Goal: Information Seeking & Learning: Learn about a topic

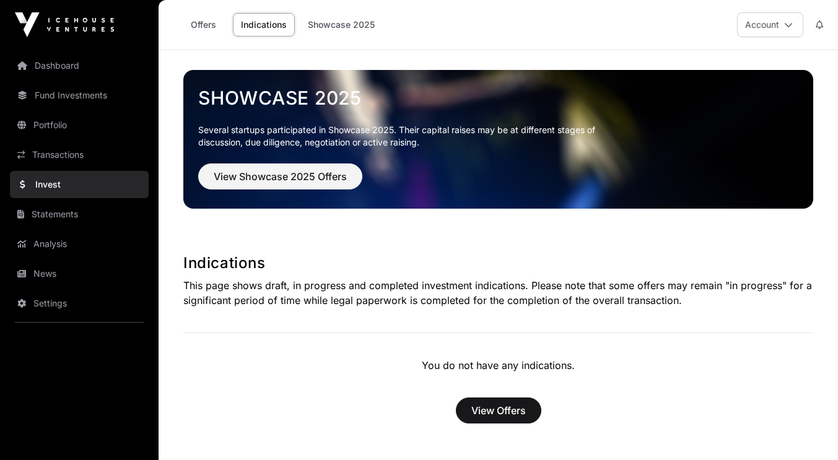
click at [53, 242] on link "Analysis" at bounding box center [79, 243] width 139 height 27
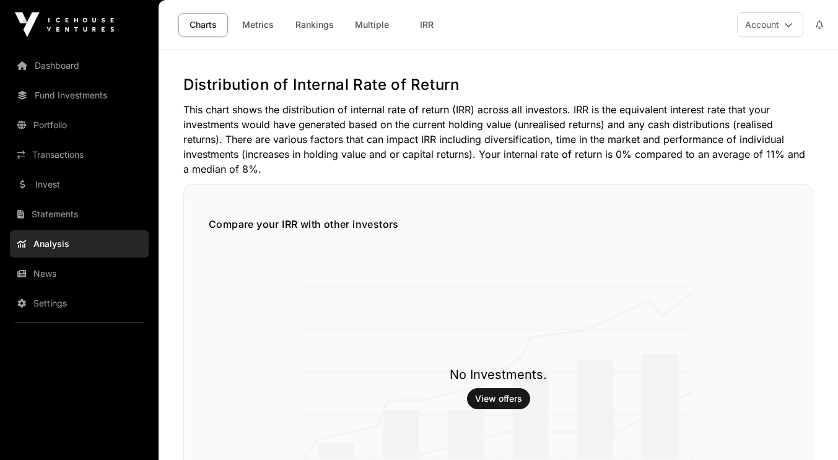
click at [71, 124] on link "Portfolio" at bounding box center [79, 124] width 139 height 27
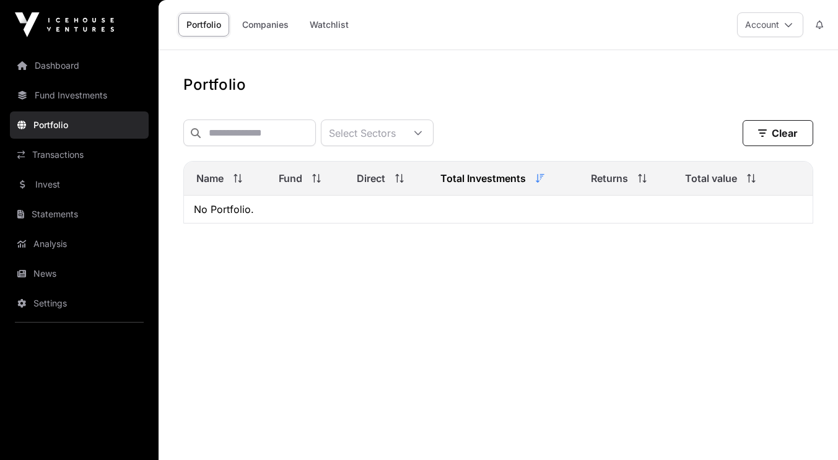
click at [83, 95] on link "Fund Investments" at bounding box center [79, 95] width 139 height 27
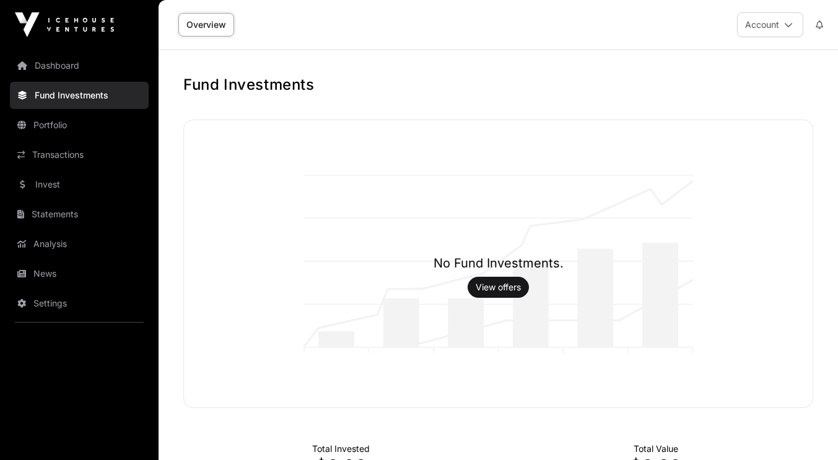
click at [85, 67] on link "Dashboard" at bounding box center [79, 65] width 139 height 27
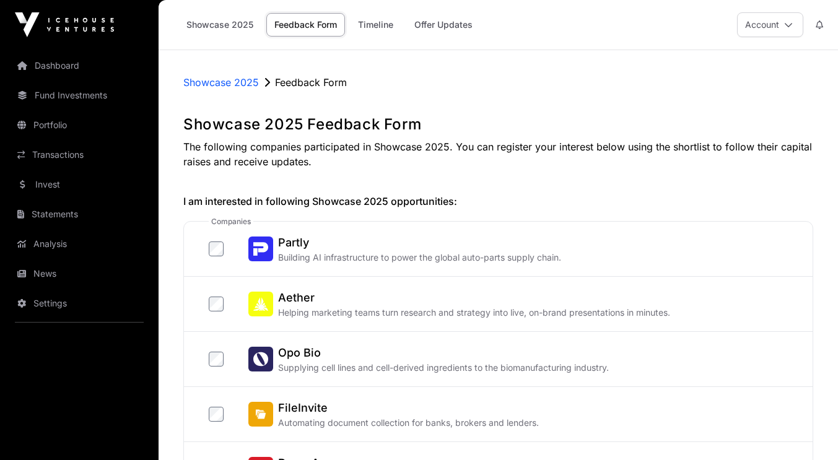
click at [51, 185] on link "Invest" at bounding box center [79, 184] width 139 height 27
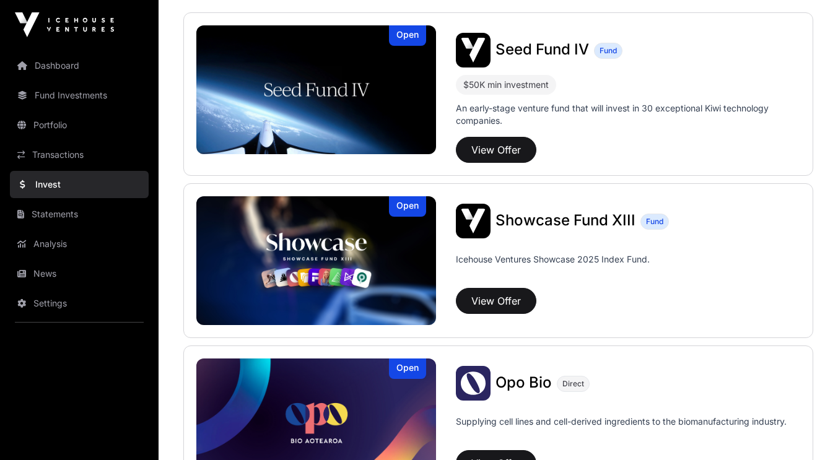
scroll to position [296, 0]
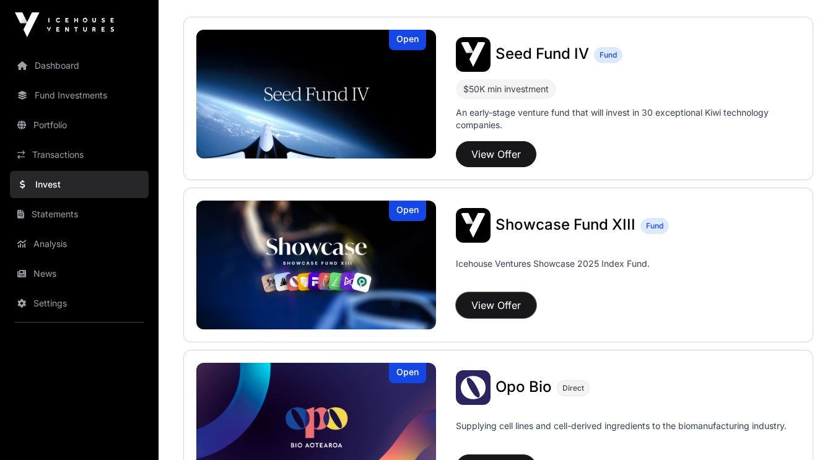
click at [491, 303] on button "View Offer" at bounding box center [496, 305] width 81 height 26
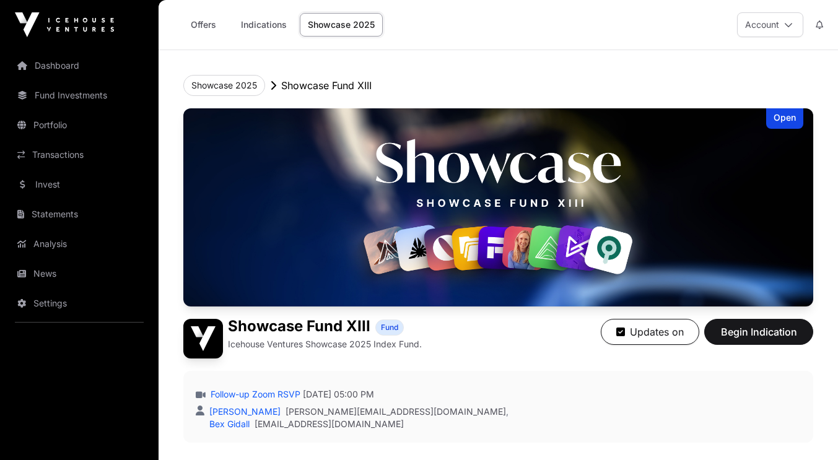
scroll to position [296, 0]
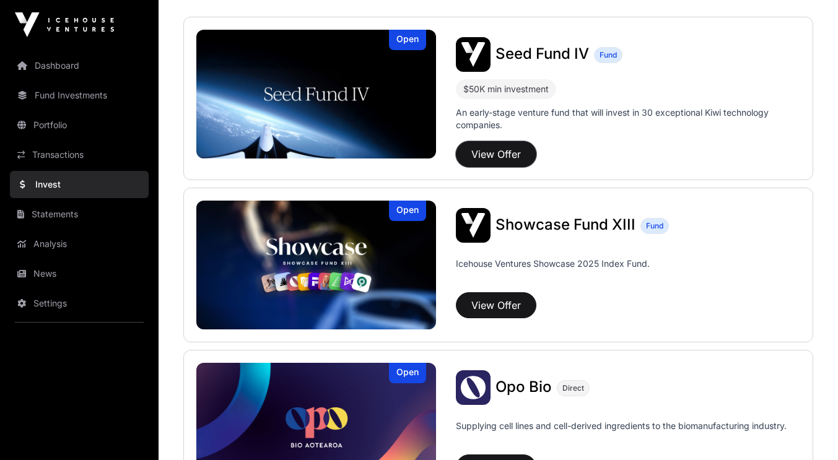
click at [486, 149] on button "View Offer" at bounding box center [496, 154] width 81 height 26
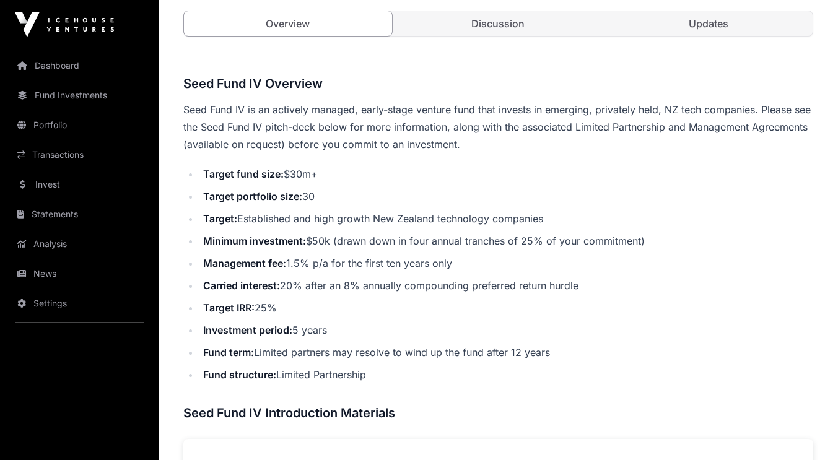
scroll to position [417, 0]
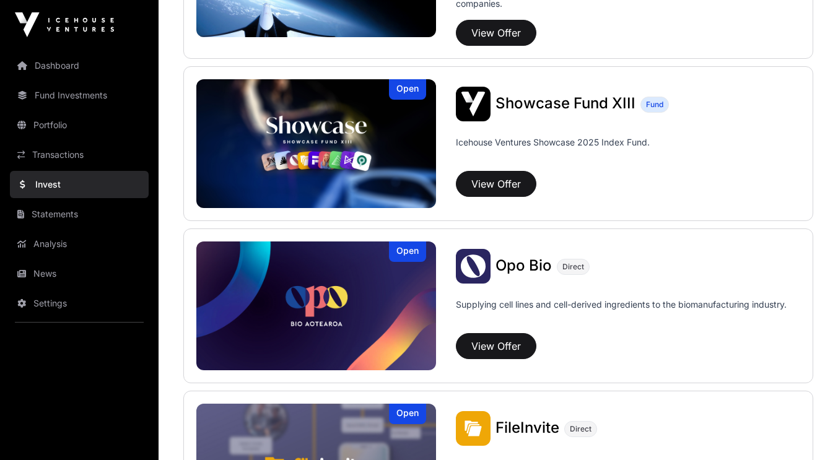
scroll to position [296, 0]
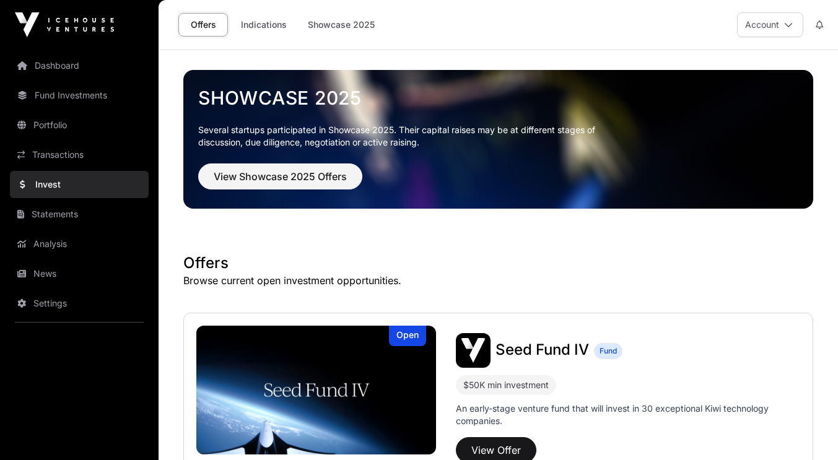
scroll to position [296, 0]
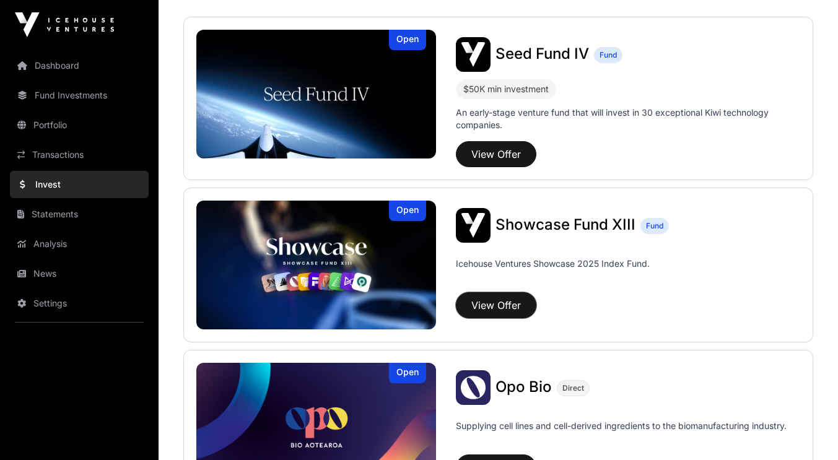
click at [493, 305] on button "View Offer" at bounding box center [496, 305] width 81 height 26
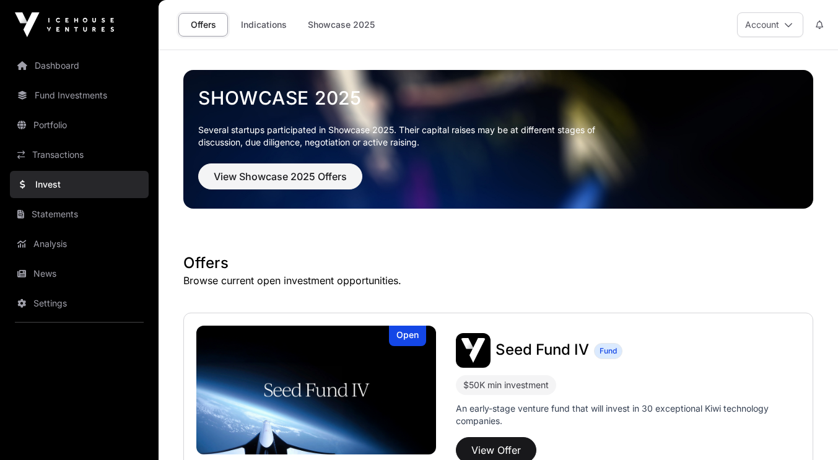
scroll to position [296, 0]
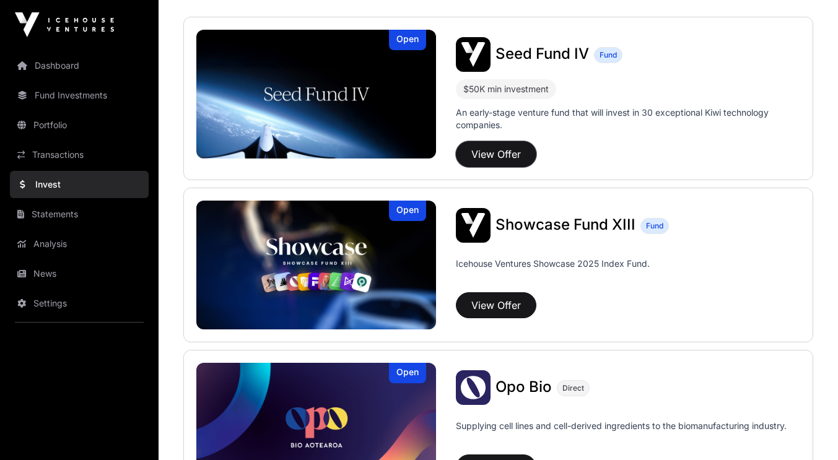
click at [512, 148] on button "View Offer" at bounding box center [496, 154] width 81 height 26
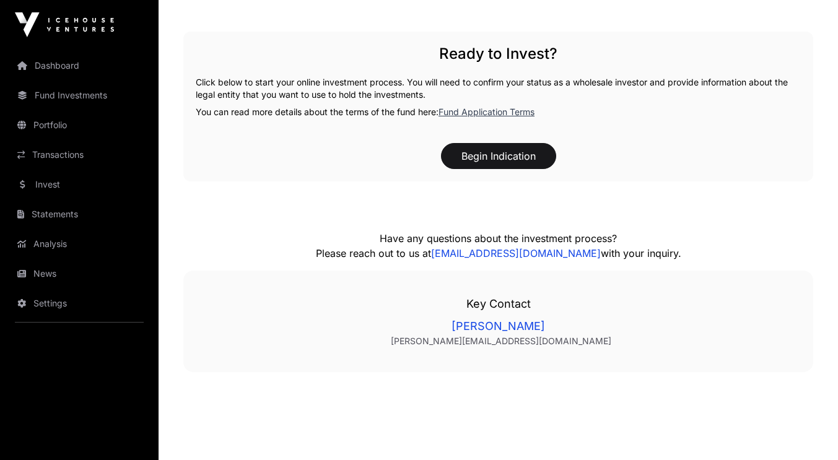
scroll to position [1231, 0]
click at [493, 336] on link "[PERSON_NAME][EMAIL_ADDRESS][DOMAIN_NAME]" at bounding box center [500, 340] width 575 height 12
drag, startPoint x: 625, startPoint y: 355, endPoint x: 624, endPoint y: 338, distance: 16.7
click at [624, 338] on div "Key Contact [PERSON_NAME] [PERSON_NAME][EMAIL_ADDRESS][DOMAIN_NAME]" at bounding box center [498, 320] width 630 height 102
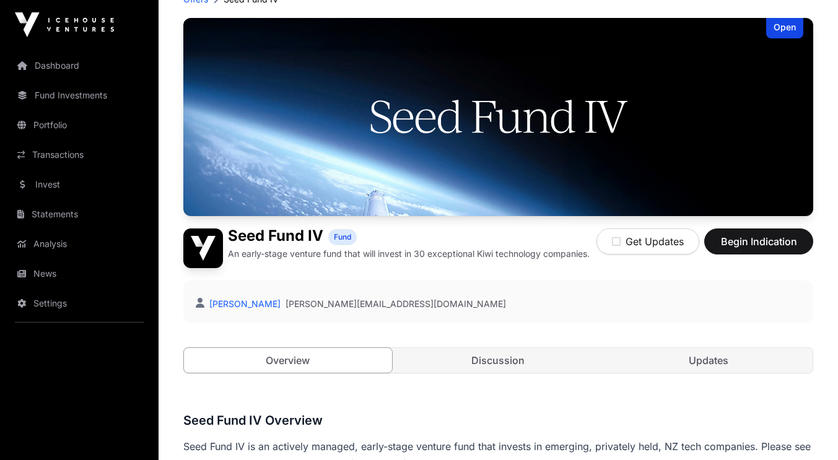
scroll to position [79, 0]
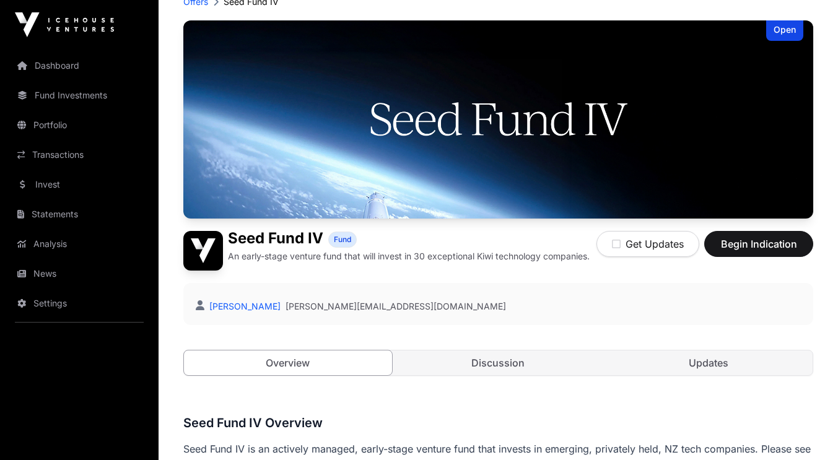
click at [364, 306] on link "[PERSON_NAME][EMAIL_ADDRESS][DOMAIN_NAME]" at bounding box center [396, 306] width 220 height 12
click at [230, 328] on div "Open Seed Fund IV Fund An early-stage venture fund that will invest in 30 excep…" at bounding box center [498, 210] width 630 height 380
